Goal: Transaction & Acquisition: Obtain resource

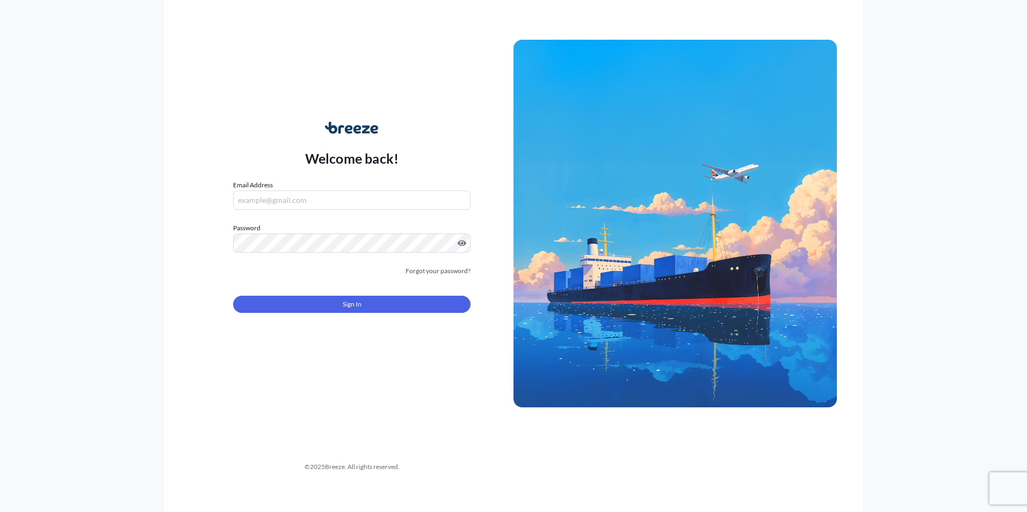
type input "[EMAIL_ADDRESS][PERSON_NAME][DOMAIN_NAME]"
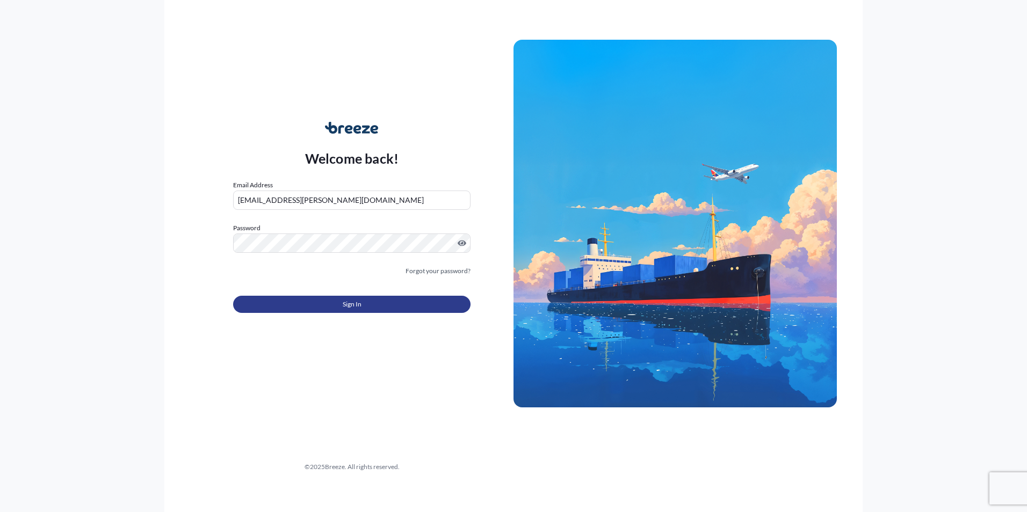
click at [333, 304] on button "Sign In" at bounding box center [351, 304] width 237 height 17
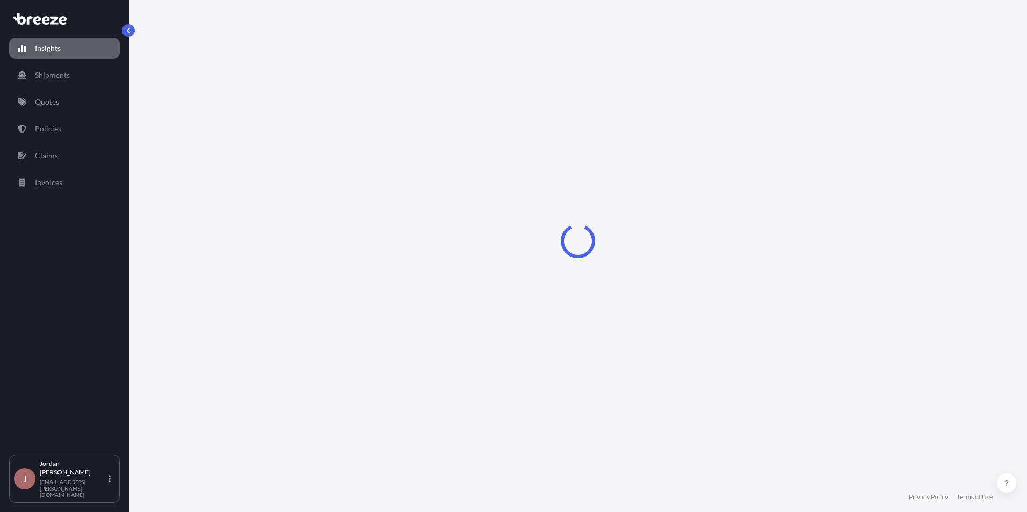
select select "2025"
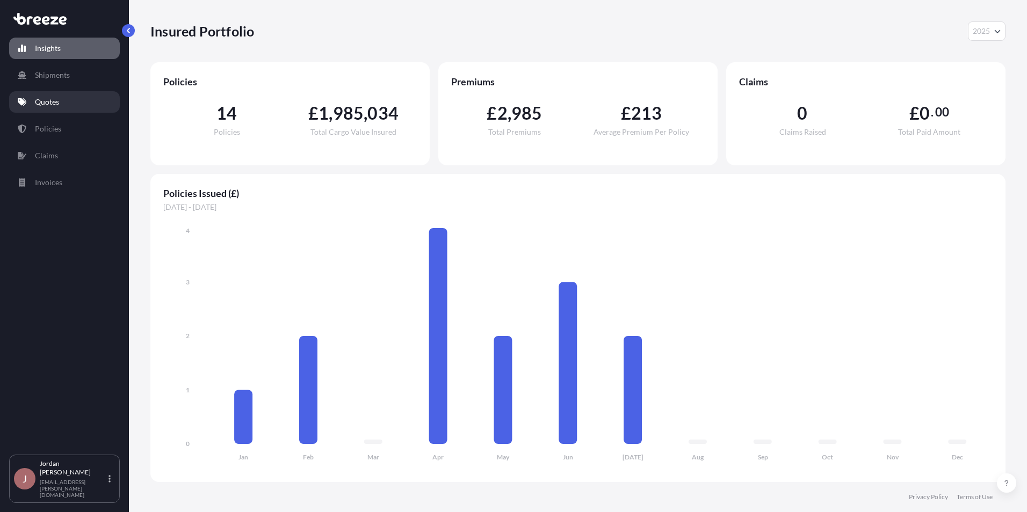
click at [68, 105] on link "Quotes" at bounding box center [64, 101] width 111 height 21
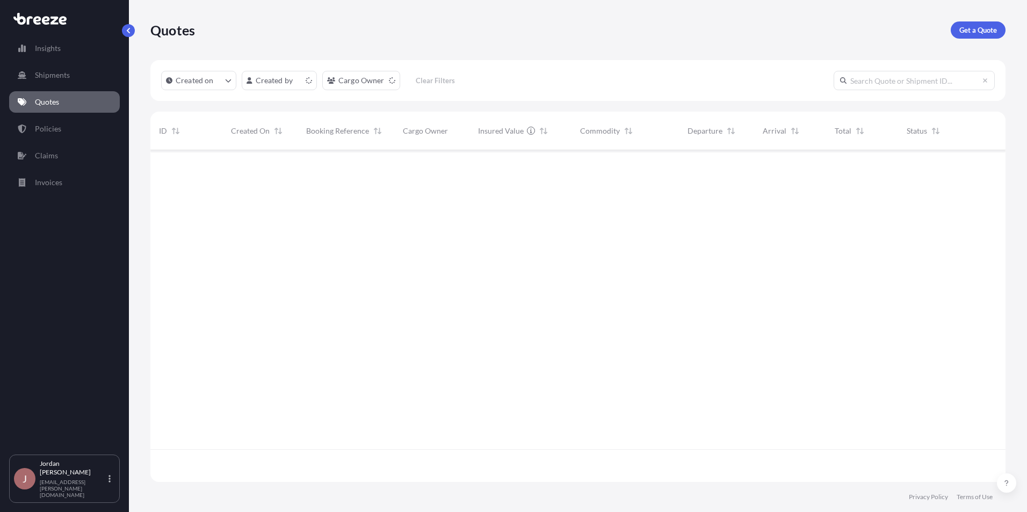
scroll to position [330, 847]
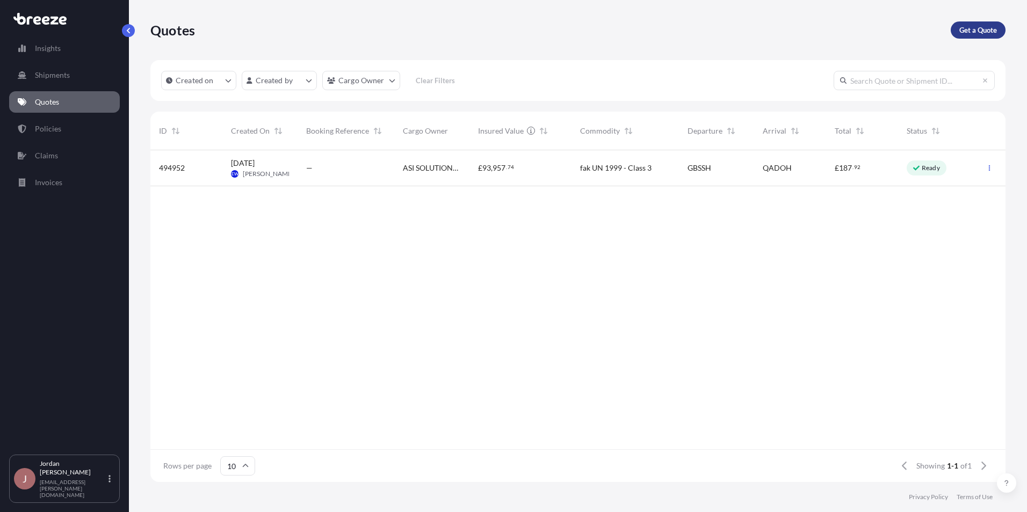
click at [970, 30] on p "Get a Quote" at bounding box center [978, 30] width 38 height 11
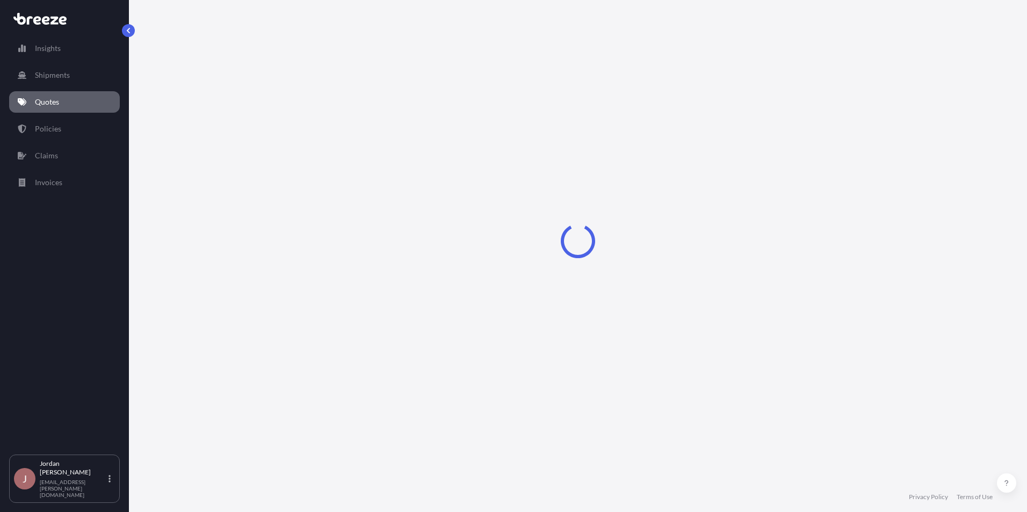
select select "Sea"
select select "1"
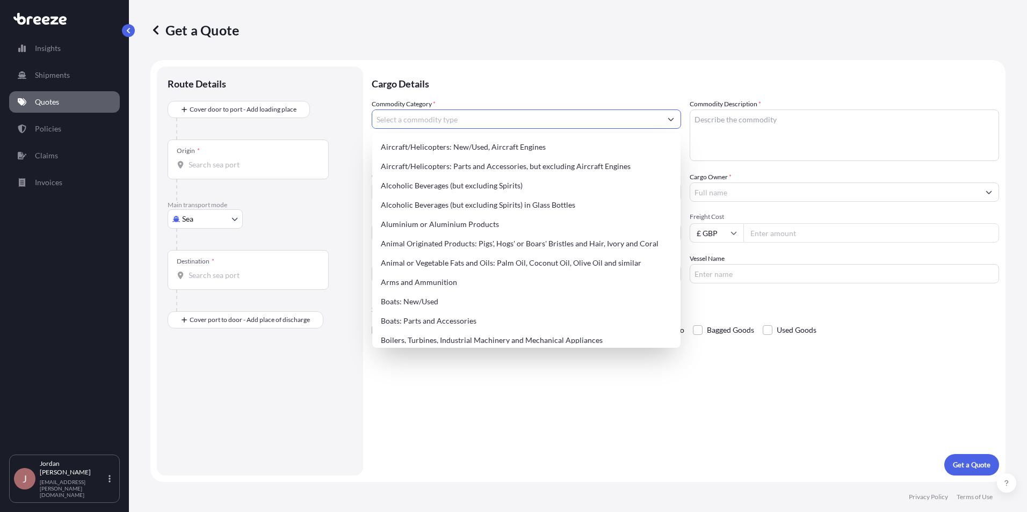
click at [439, 118] on input "Commodity Category *" at bounding box center [516, 119] width 289 height 19
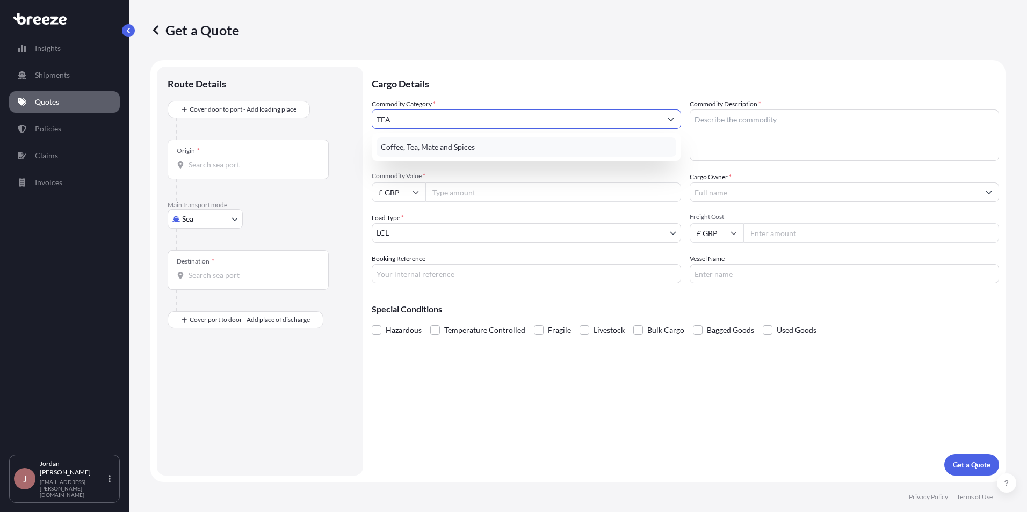
click at [483, 151] on div "Coffee, Tea, Mate and Spices" at bounding box center [527, 147] width 300 height 19
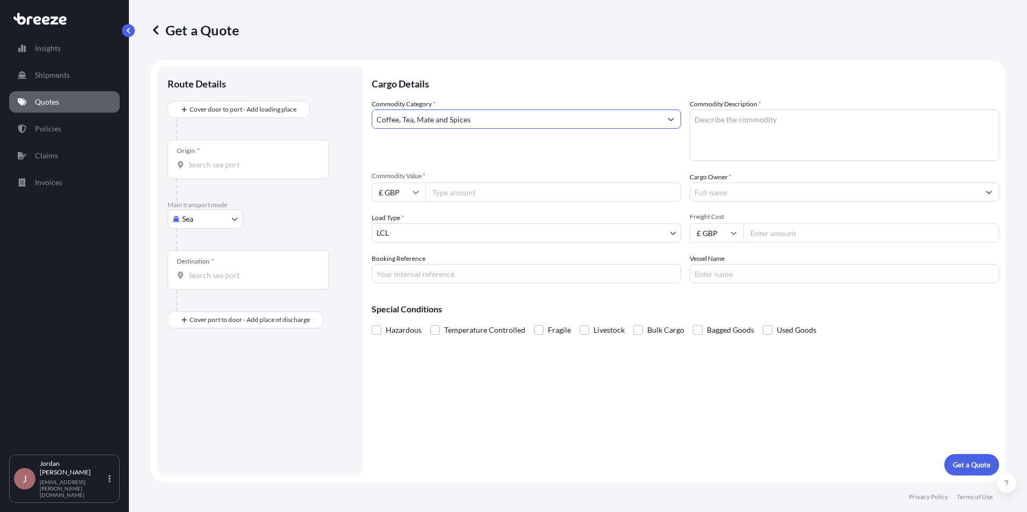
type input "Coffee, Tea, Mate and Spices"
click at [726, 119] on textarea "Commodity Description *" at bounding box center [844, 136] width 309 height 52
type textarea "DRIED TEA LEAVES"
click at [417, 191] on icon at bounding box center [416, 192] width 6 height 6
click at [393, 266] on div "$ USD" at bounding box center [398, 267] width 45 height 20
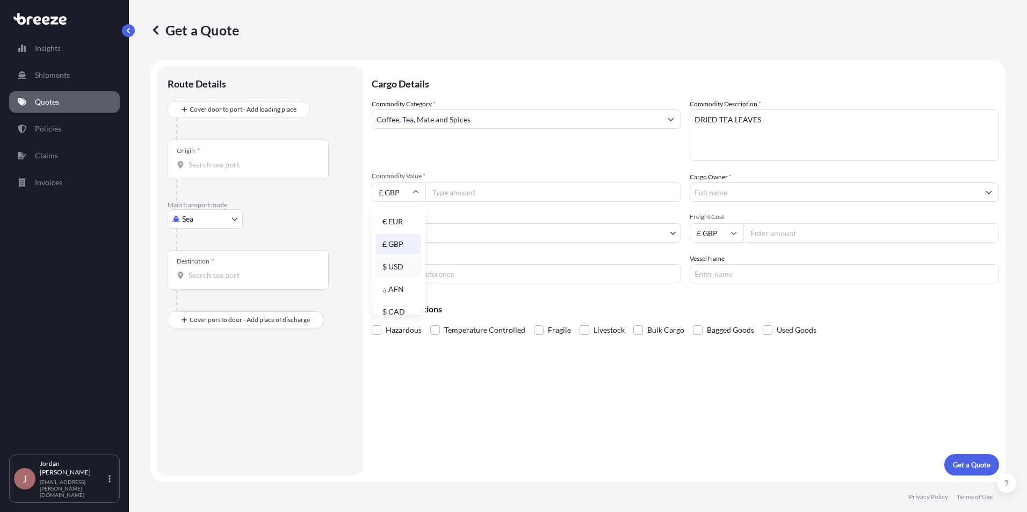
type input "$ USD"
click at [475, 191] on input "Commodity Value *" at bounding box center [553, 192] width 256 height 19
type input "2100"
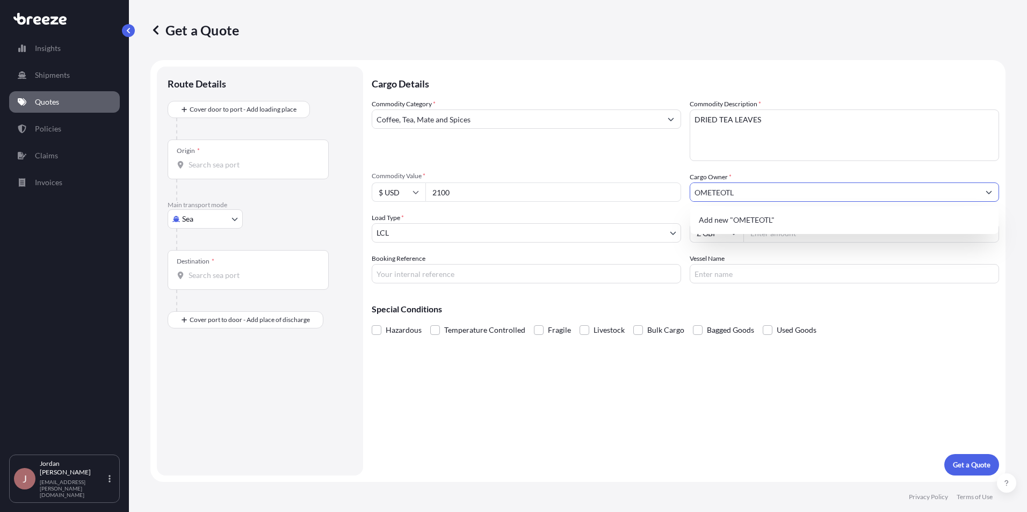
type input "OMETEOTL"
click at [768, 236] on input "Freight Cost" at bounding box center [871, 232] width 256 height 19
type input "586.00"
type input "Q3790S"
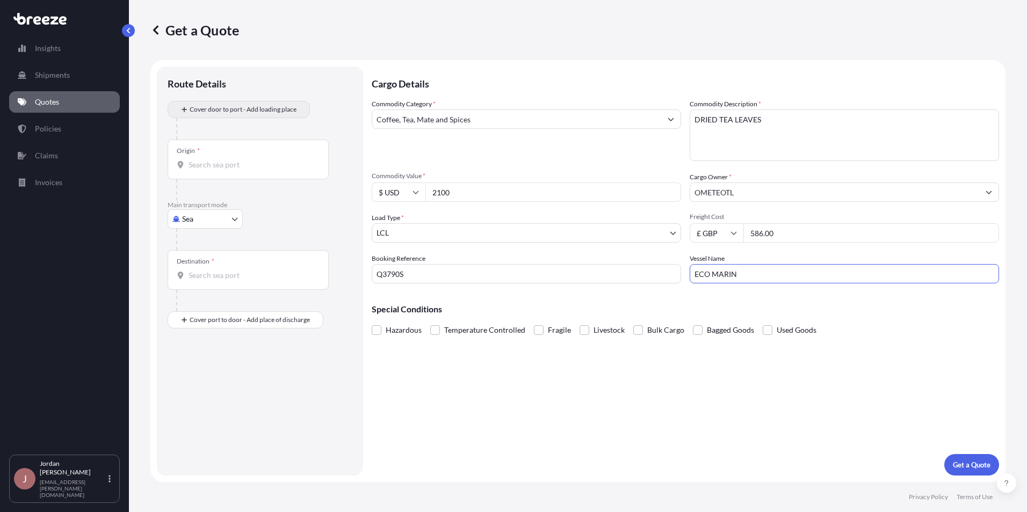
type input "ECO MARIN"
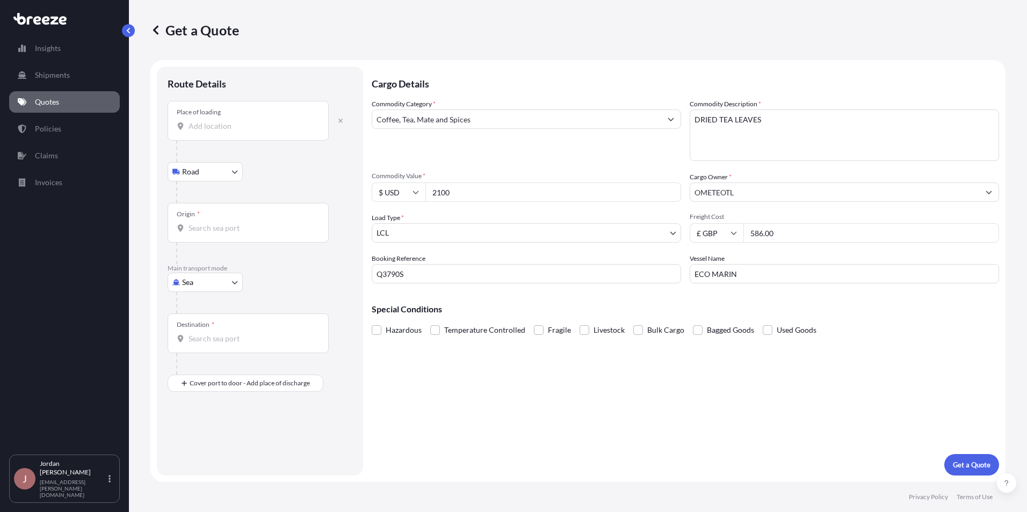
click at [211, 223] on input "Origin *" at bounding box center [252, 228] width 127 height 11
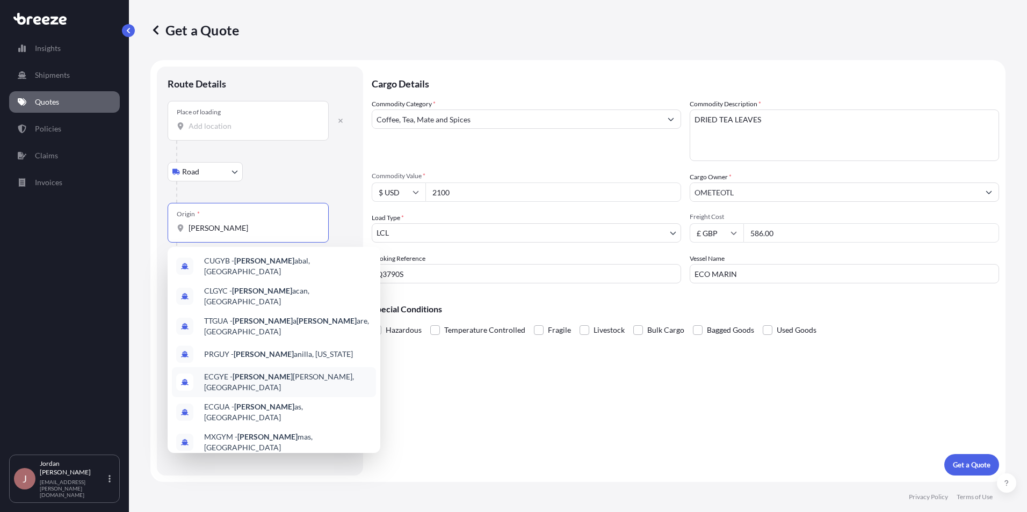
click at [278, 372] on span "ECGYE - [PERSON_NAME], [GEOGRAPHIC_DATA]" at bounding box center [288, 382] width 168 height 21
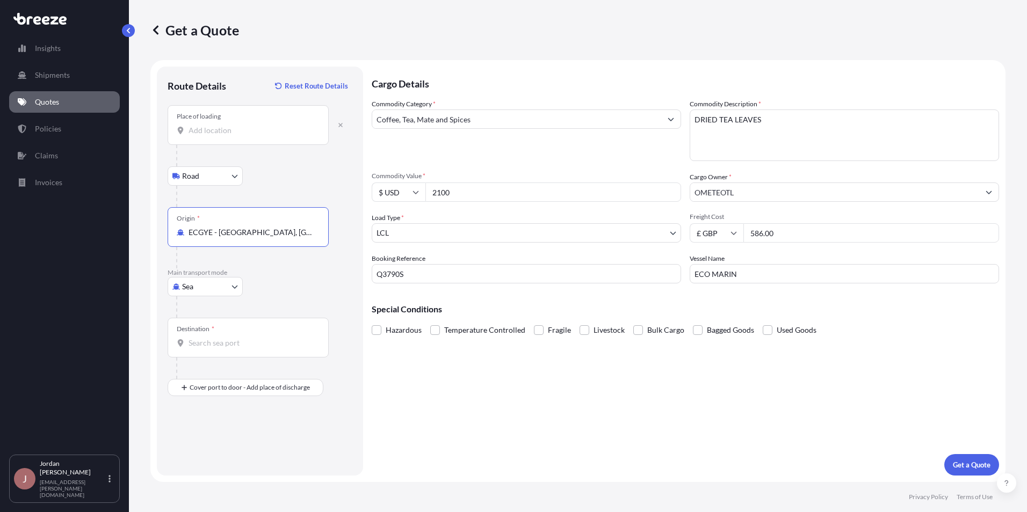
type input "ECGYE - [GEOGRAPHIC_DATA], [GEOGRAPHIC_DATA]"
click at [197, 348] on input "Destination *" at bounding box center [252, 343] width 127 height 11
type input "GBLGP - [GEOGRAPHIC_DATA], [GEOGRAPHIC_DATA]"
click at [219, 439] on div "Place of Discharge" at bounding box center [248, 440] width 161 height 40
click at [219, 440] on input "Place of Discharge" at bounding box center [252, 445] width 127 height 11
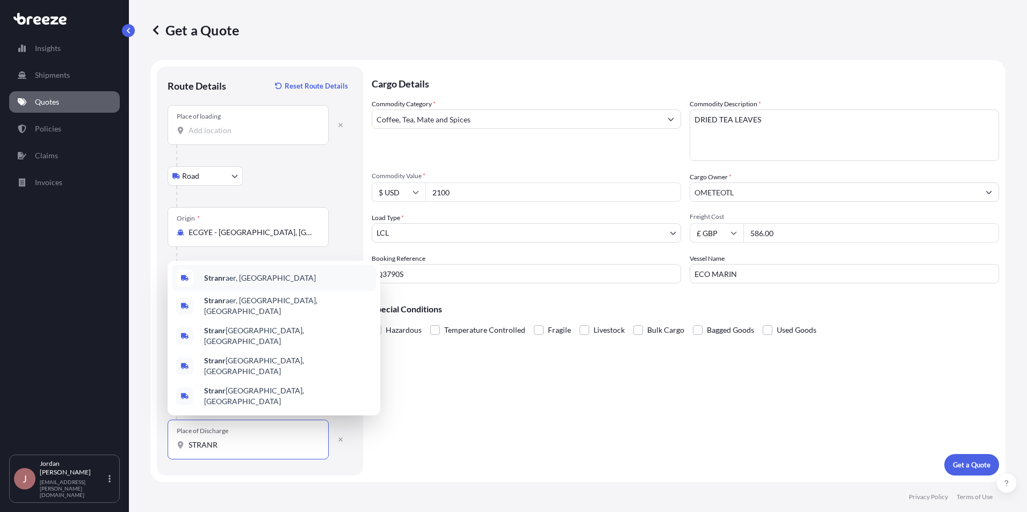
click at [245, 284] on span "Stranr aer, [GEOGRAPHIC_DATA]" at bounding box center [260, 278] width 112 height 11
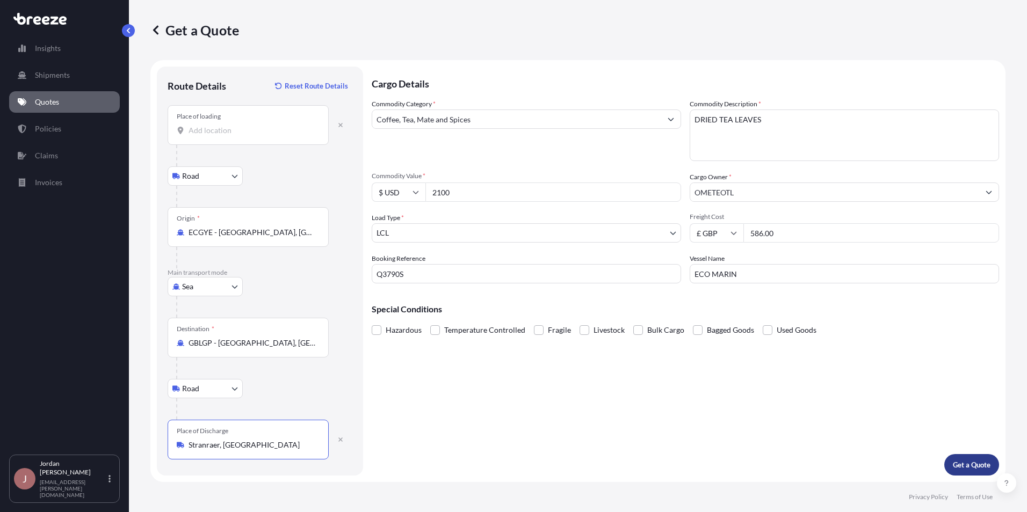
type input "Stranraer, [GEOGRAPHIC_DATA]"
click at [968, 469] on p "Get a Quote" at bounding box center [972, 465] width 38 height 11
click at [341, 125] on icon "button" at bounding box center [340, 125] width 4 height 4
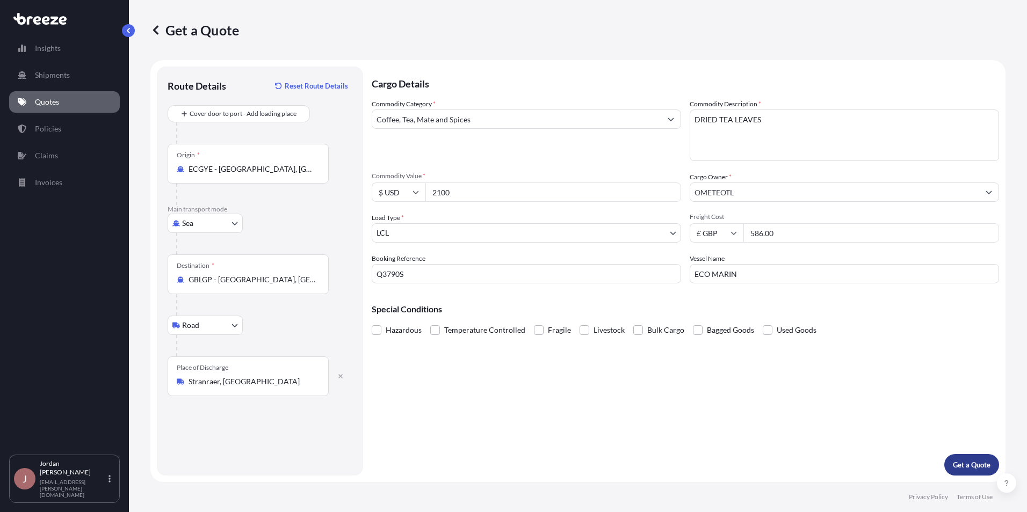
click at [972, 464] on p "Get a Quote" at bounding box center [972, 465] width 38 height 11
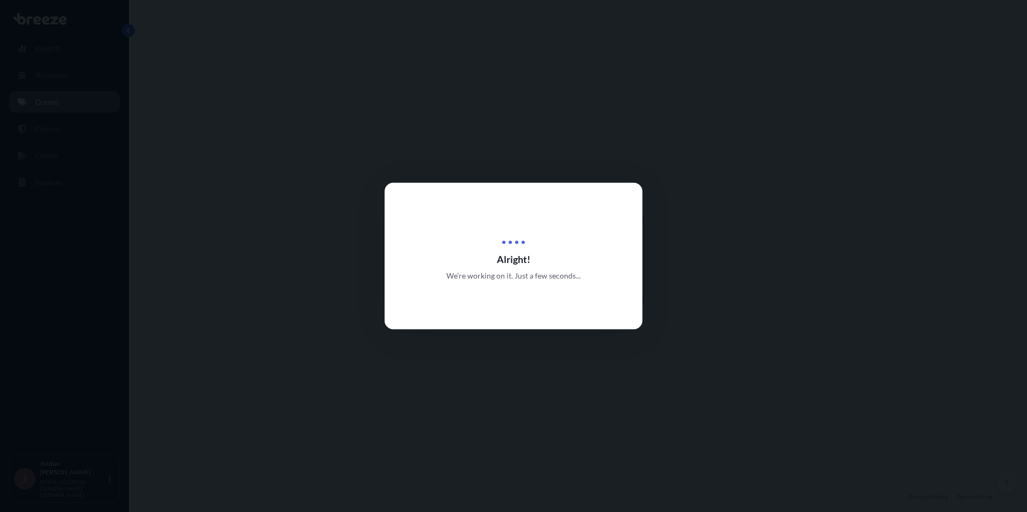
select select "Sea"
select select "Road"
select select "1"
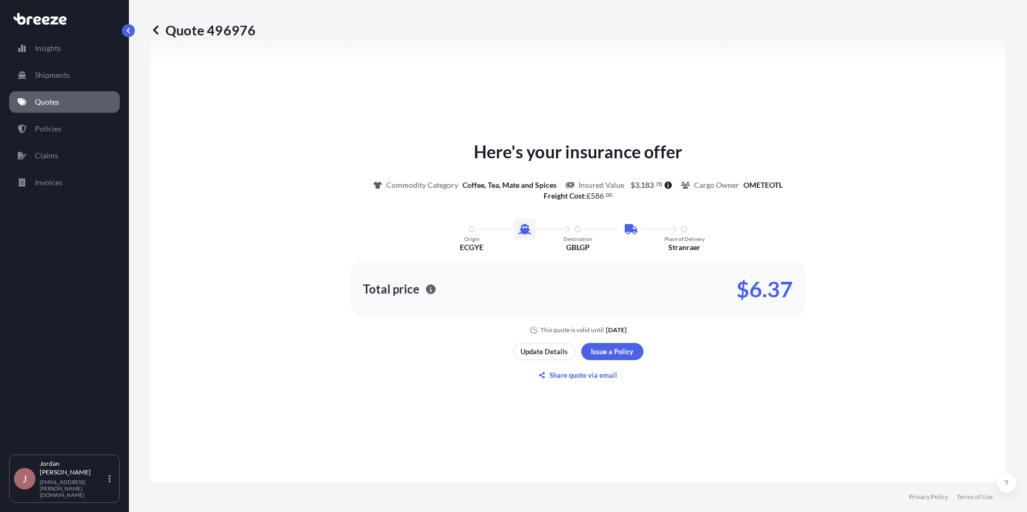
scroll to position [474, 0]
